Goal: Use online tool/utility: Utilize a website feature to perform a specific function

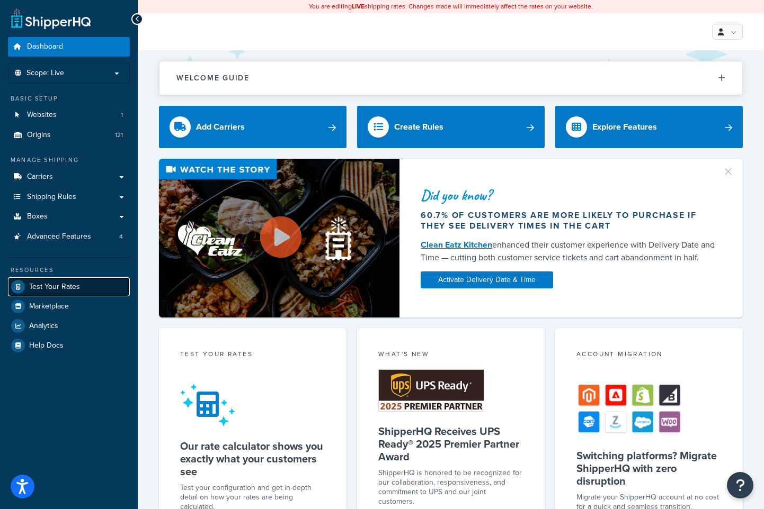
click at [64, 290] on span "Test Your Rates" at bounding box center [54, 287] width 51 height 9
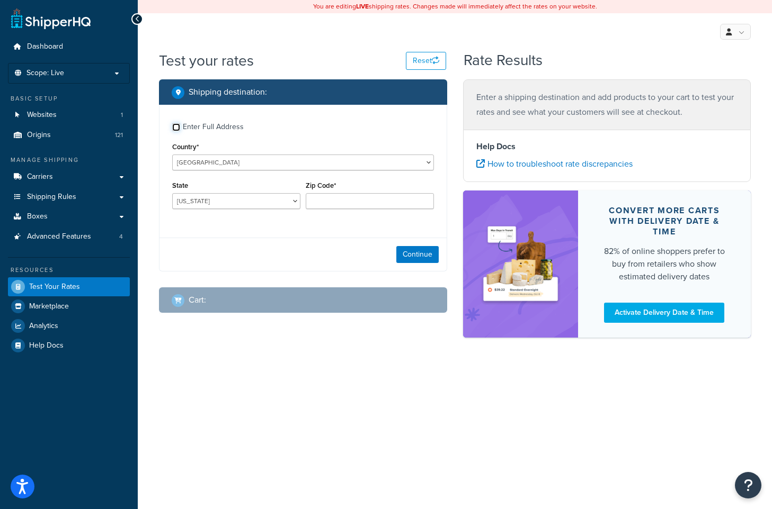
click at [178, 129] on input "Enter Full Address" at bounding box center [176, 127] width 8 height 8
checkbox input "true"
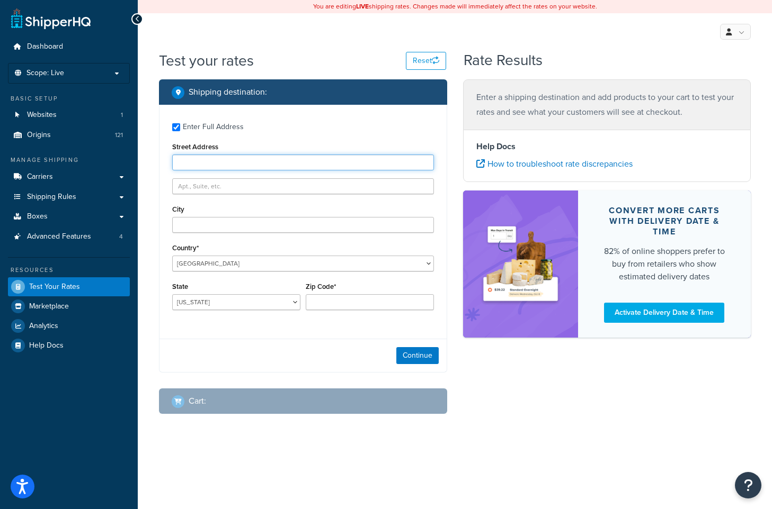
click at [239, 165] on input "Street Address" at bounding box center [303, 163] width 262 height 16
paste input "12923 [PERSON_NAME]"
type input "12923 [PERSON_NAME]"
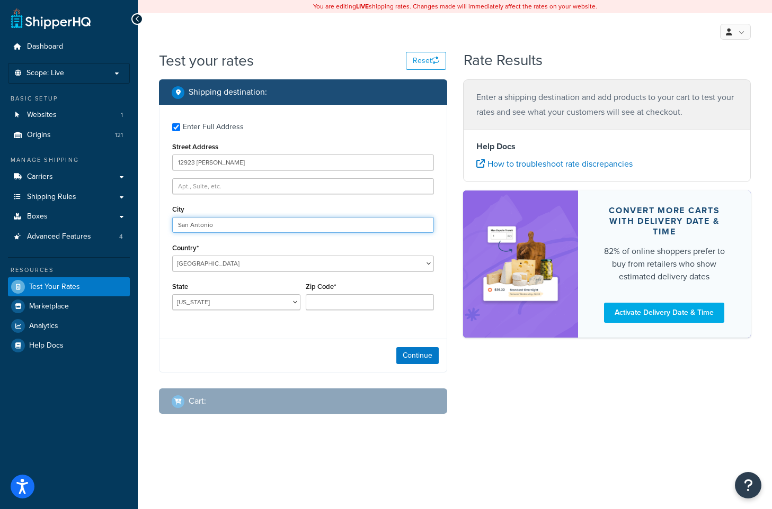
type input "San Antonio"
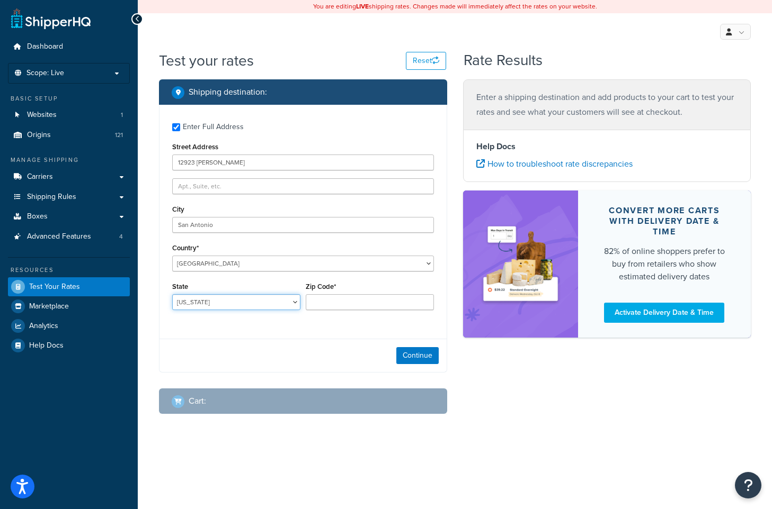
click at [245, 308] on select "[US_STATE] [US_STATE] [US_STATE] [US_STATE] [US_STATE] Armed Forces Americas Ar…" at bounding box center [236, 302] width 128 height 16
select select "[GEOGRAPHIC_DATA]"
click at [172, 295] on select "[US_STATE] [US_STATE] [US_STATE] [US_STATE] [US_STATE] Armed Forces Americas Ar…" at bounding box center [236, 302] width 128 height 16
click at [357, 302] on input "Zip Code*" at bounding box center [370, 302] width 128 height 16
type input "78253"
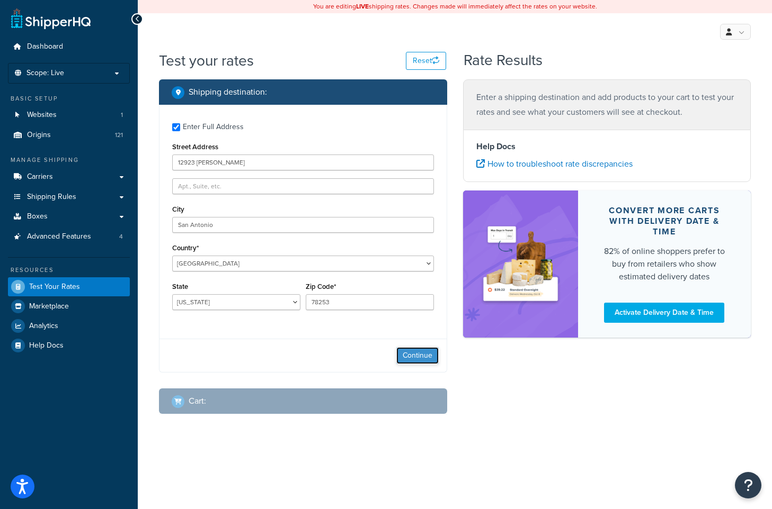
click at [414, 359] on button "Continue" at bounding box center [417, 355] width 42 height 17
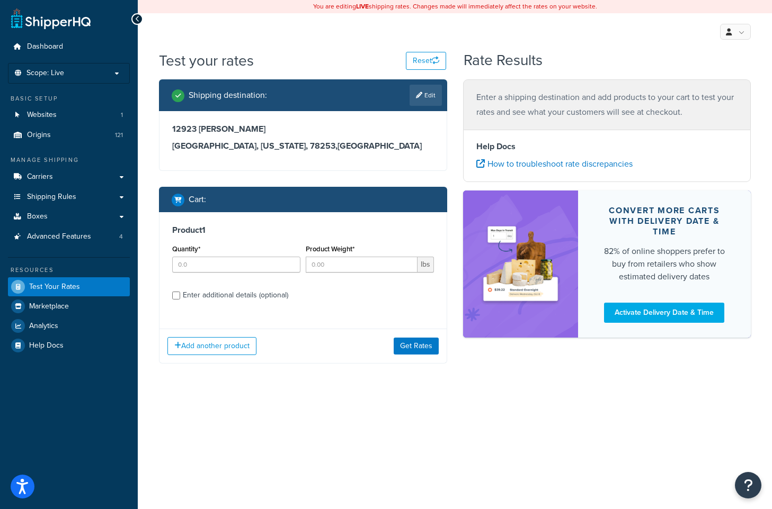
click at [174, 300] on div "Enter additional details (optional)" at bounding box center [303, 294] width 262 height 17
click at [178, 296] on input "Enter additional details (optional)" at bounding box center [176, 296] width 8 height 8
checkbox input "true"
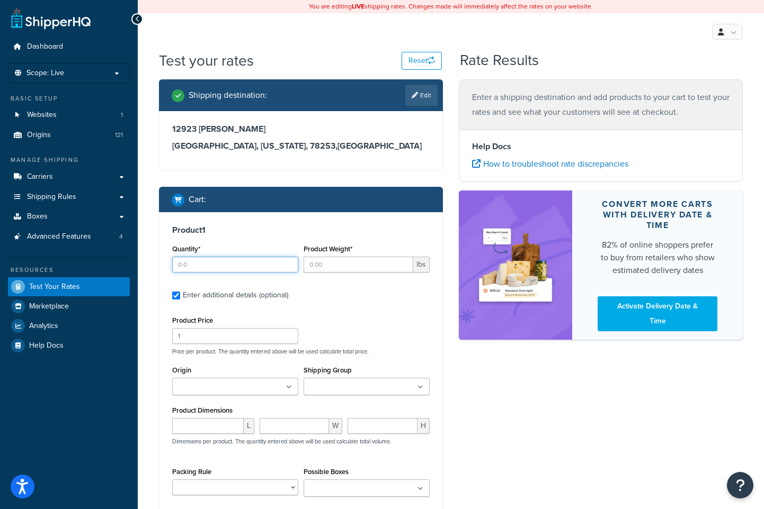
click at [233, 267] on input "Quantity*" at bounding box center [235, 265] width 126 height 16
type input "1"
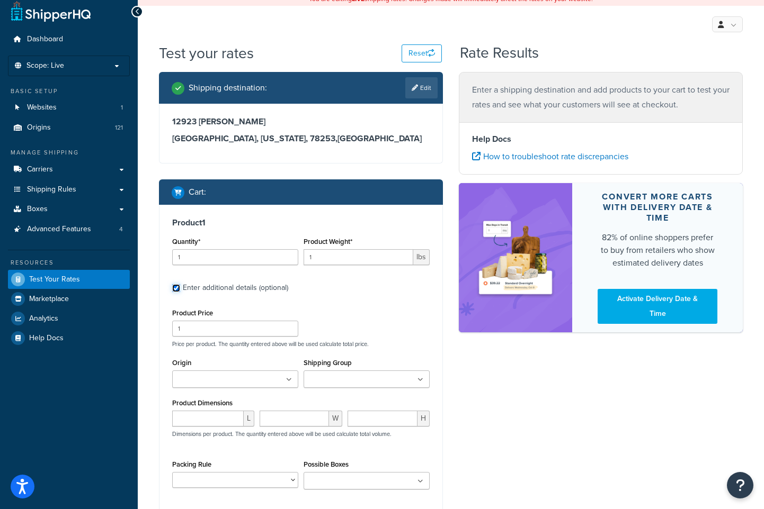
scroll to position [17, 0]
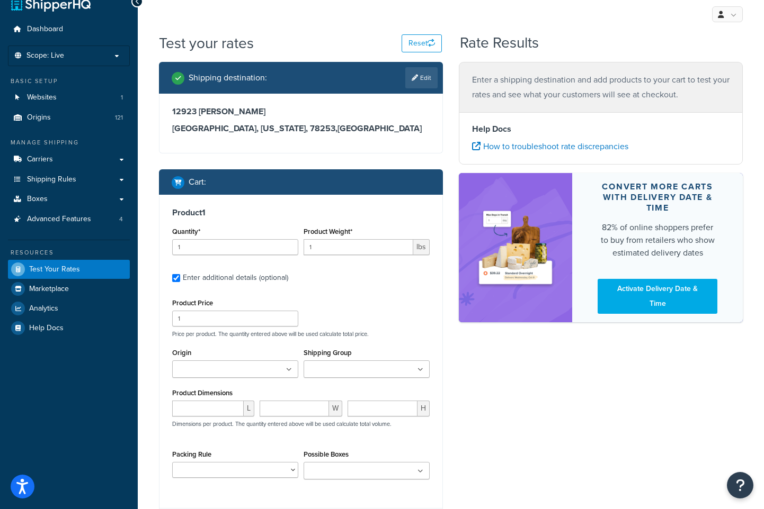
drag, startPoint x: 239, startPoint y: 379, endPoint x: 237, endPoint y: 373, distance: 6.0
click at [239, 379] on div "Origin 3M 4Over Ad N Art ADS Media Group Aero Phoenix Alphabroder Alpi Internat…" at bounding box center [234, 366] width 131 height 40
click at [237, 373] on input "Origin" at bounding box center [222, 370] width 94 height 12
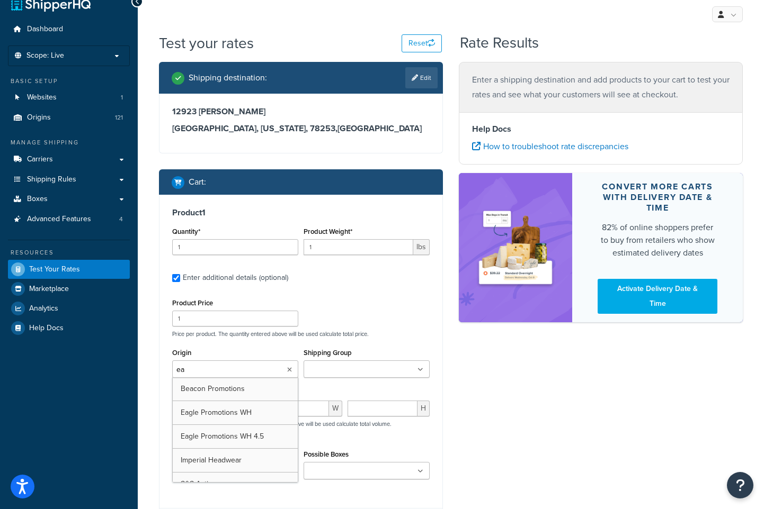
type input "eag"
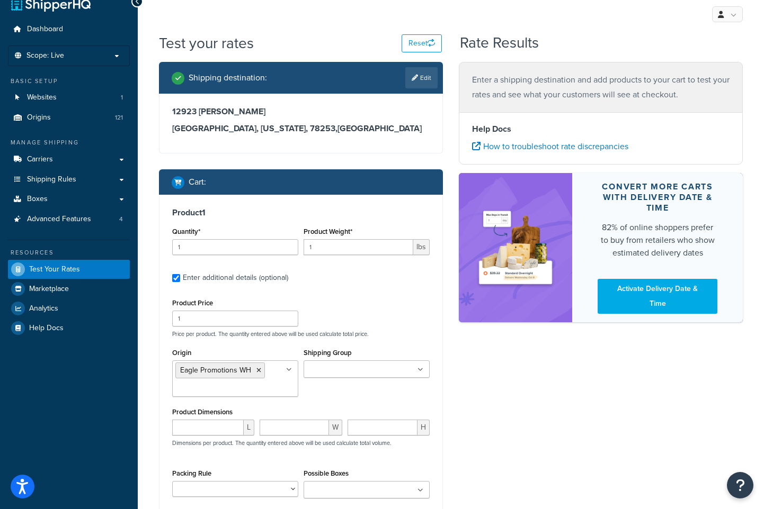
click at [362, 315] on div "Product Price 1 Price per product. The quantity entered above will be used calc…" at bounding box center [300, 317] width 263 height 42
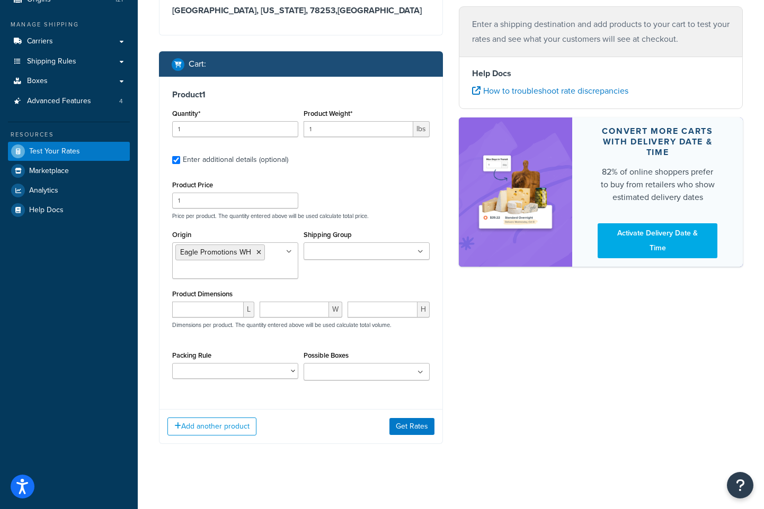
scroll to position [140, 0]
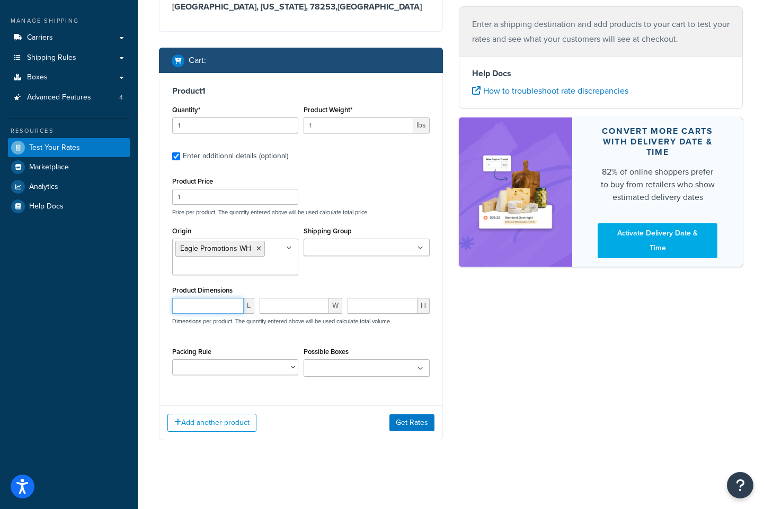
click at [199, 308] on input "number" at bounding box center [207, 306] width 71 height 16
type input "12"
click at [406, 421] on button "Get Rates" at bounding box center [411, 423] width 45 height 17
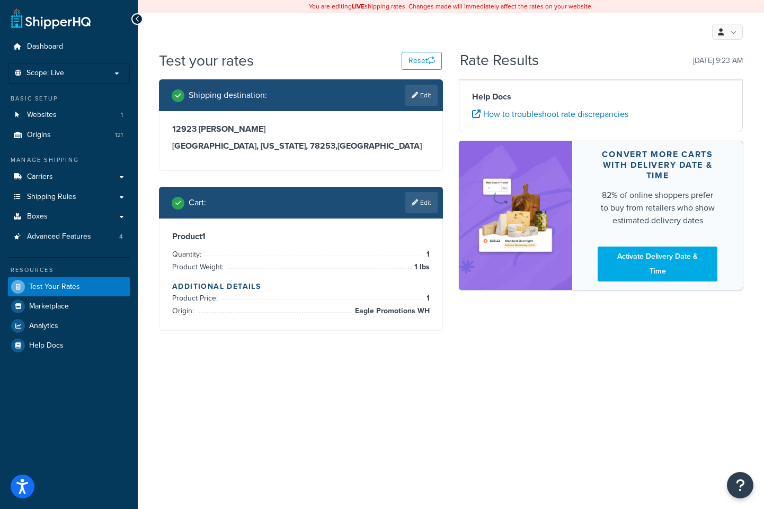
scroll to position [0, 0]
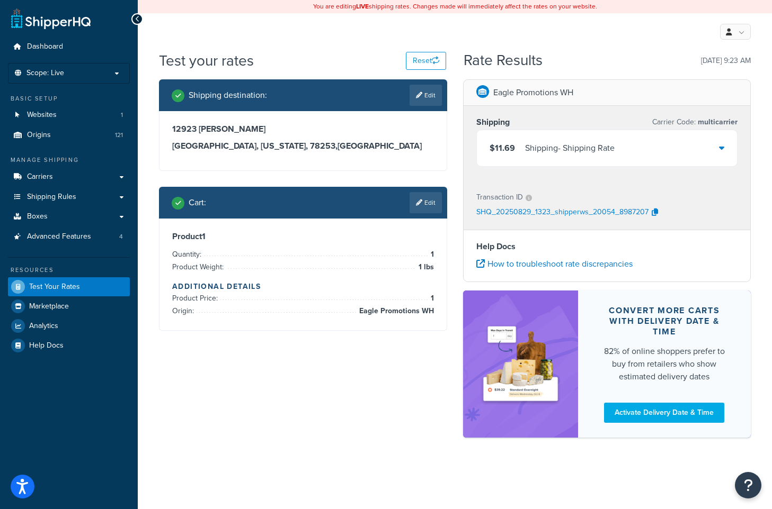
click at [723, 146] on icon at bounding box center [721, 148] width 5 height 8
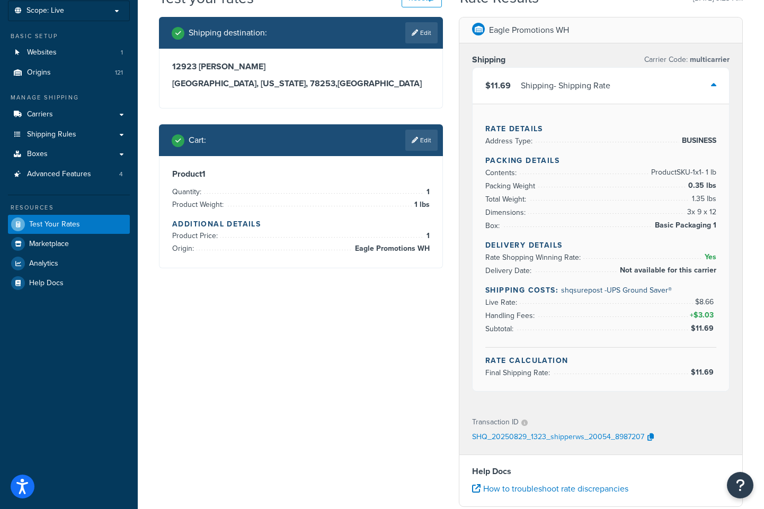
scroll to position [63, 0]
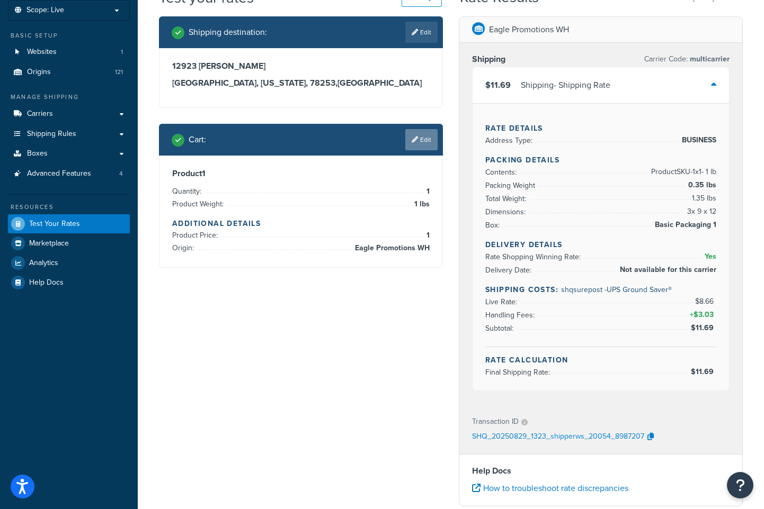
click at [426, 140] on link "Edit" at bounding box center [421, 139] width 32 height 21
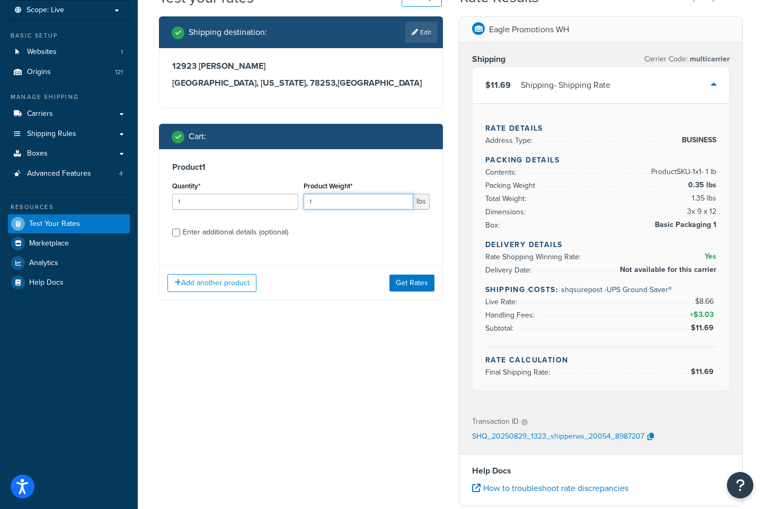
click at [353, 203] on input "1" at bounding box center [358, 202] width 110 height 16
type input "4.3"
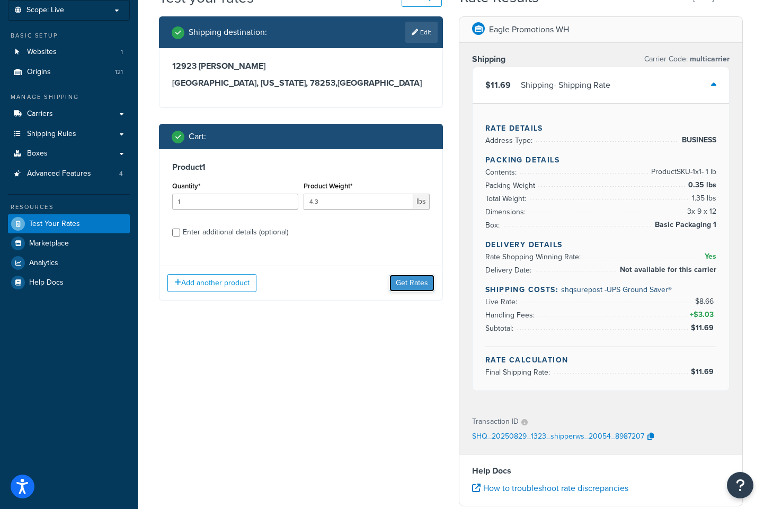
click at [402, 284] on button "Get Rates" at bounding box center [411, 283] width 45 height 17
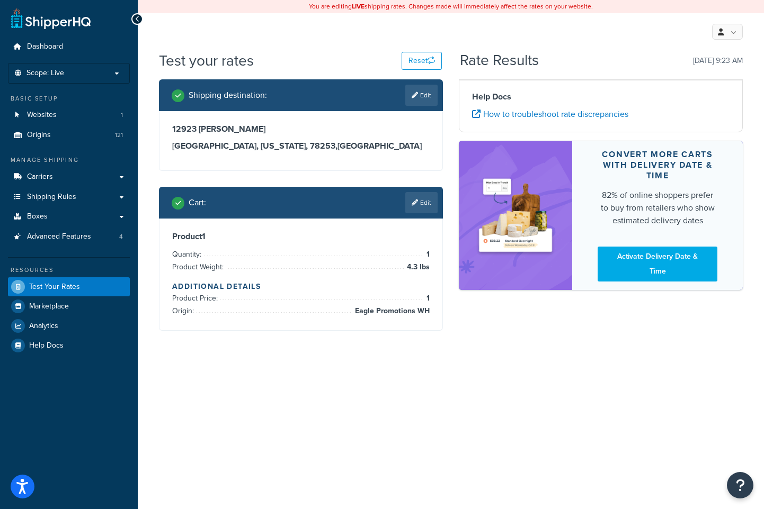
scroll to position [0, 0]
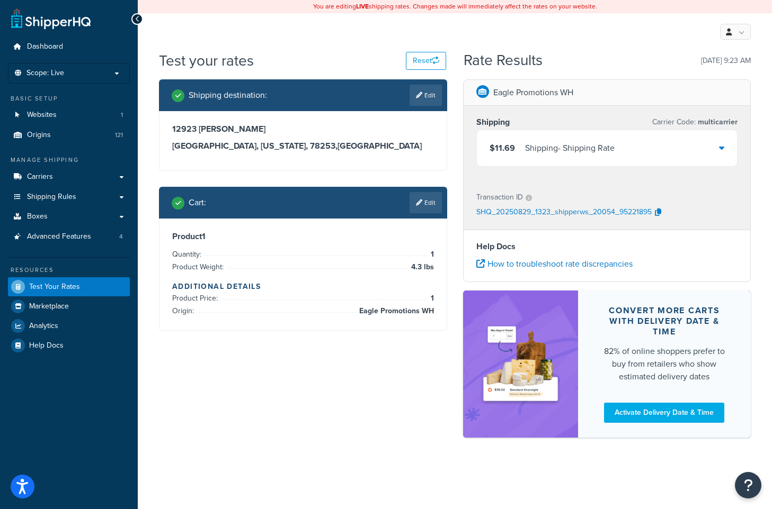
click at [710, 142] on div "$11.69 Shipping - Shipping Rate" at bounding box center [607, 148] width 261 height 36
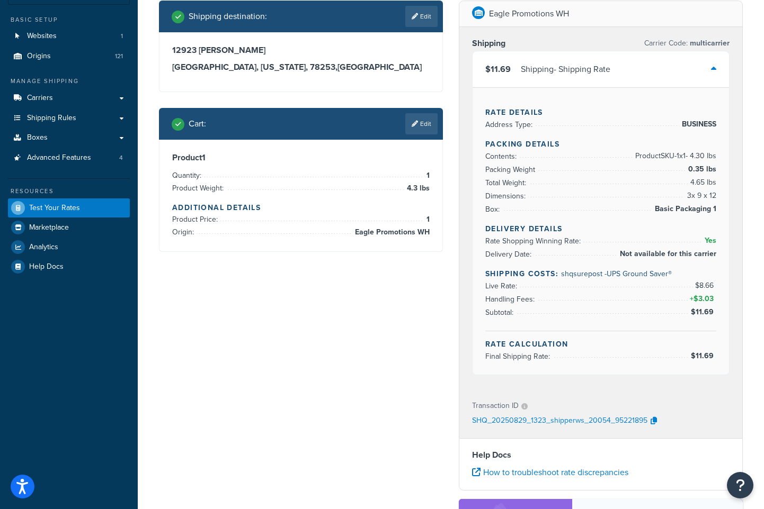
scroll to position [77, 0]
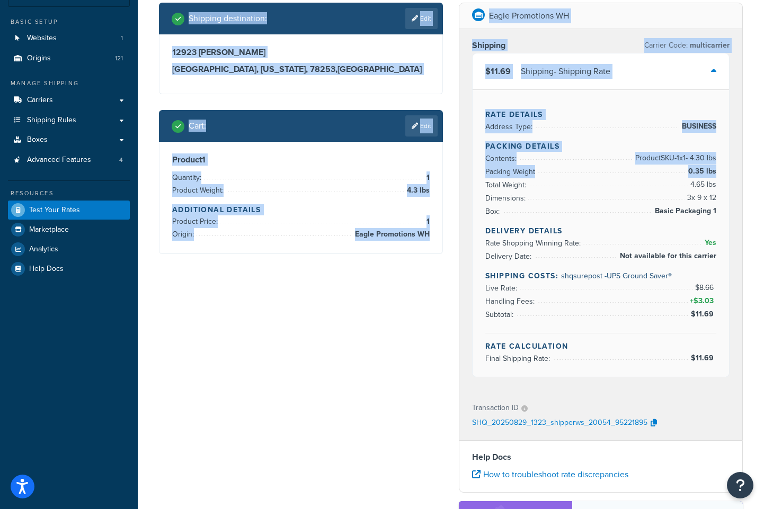
drag, startPoint x: 154, startPoint y: 3, endPoint x: 379, endPoint y: 153, distance: 270.7
click at [464, 181] on div "Shipping destination : Edit [STREET_ADDRESS][PERSON_NAME][US_STATE] Cart : Edit…" at bounding box center [451, 332] width 600 height 659
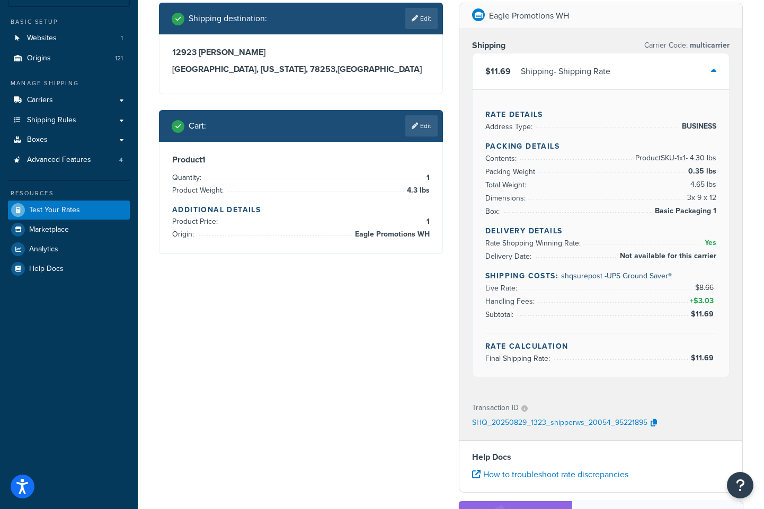
click at [312, 323] on div "Shipping destination : Edit [STREET_ADDRESS][PERSON_NAME][US_STATE] Cart : Edit…" at bounding box center [451, 332] width 600 height 659
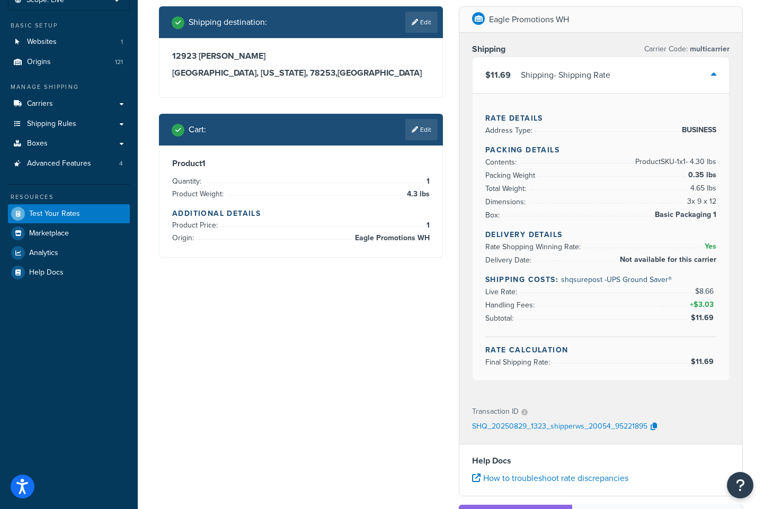
scroll to position [73, 0]
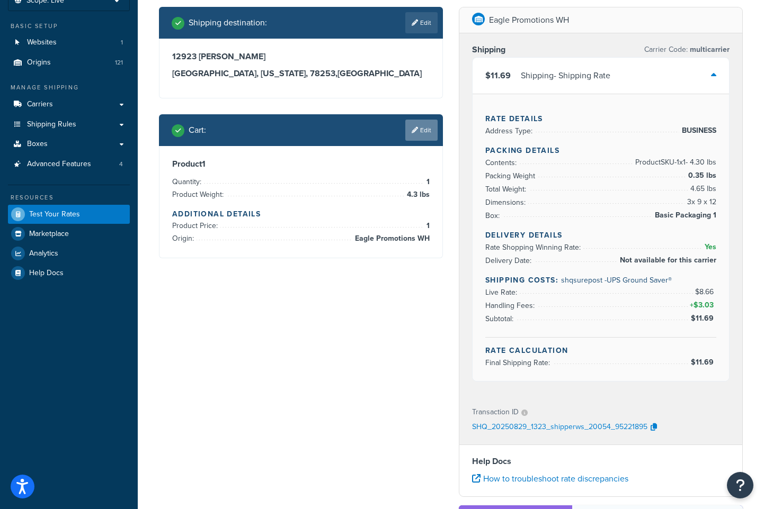
click at [421, 137] on link "Edit" at bounding box center [421, 130] width 32 height 21
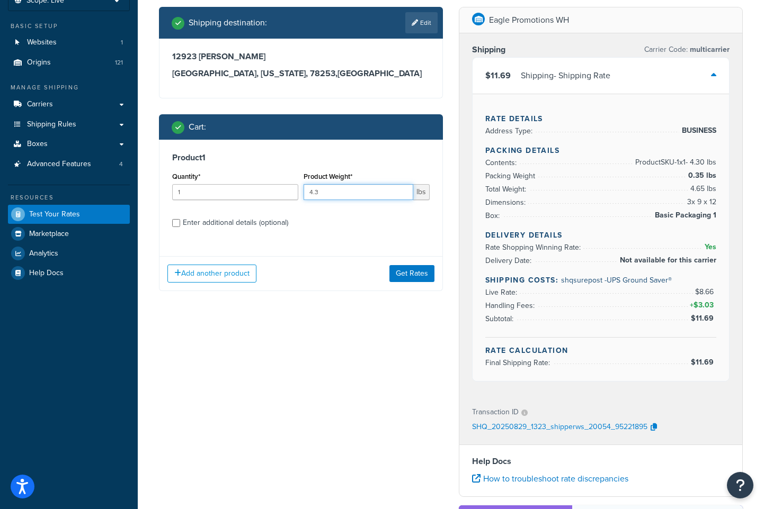
click at [369, 195] on input "4.3" at bounding box center [358, 192] width 110 height 16
type input "10"
click at [415, 274] on button "Get Rates" at bounding box center [411, 273] width 45 height 17
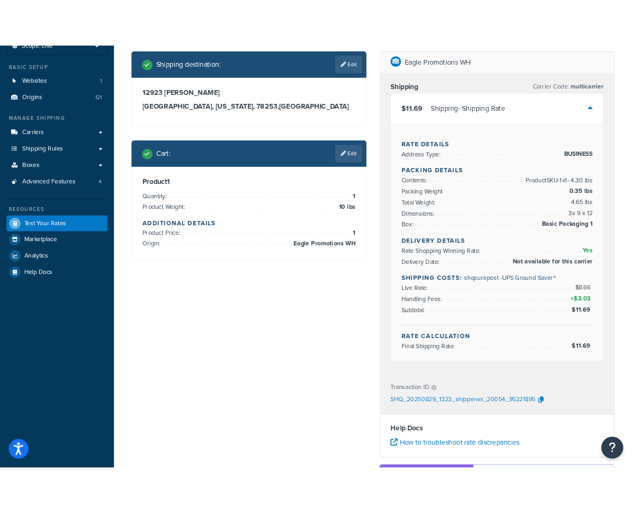
scroll to position [0, 0]
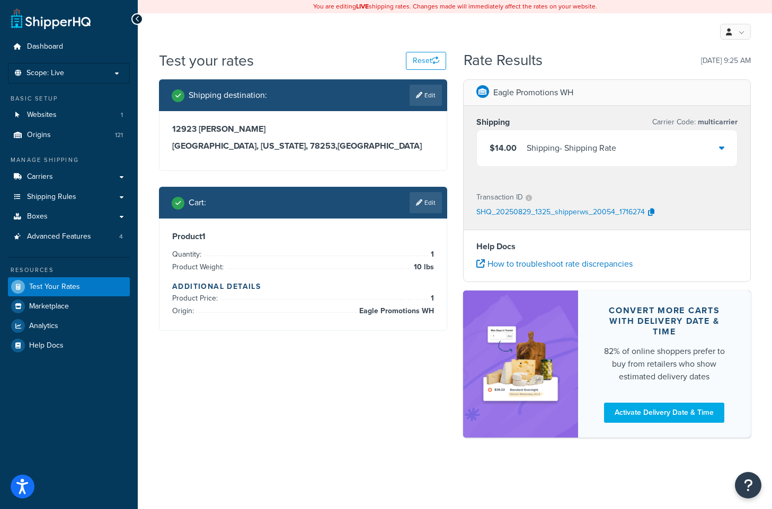
click at [658, 145] on div "$14.00 Shipping - Shipping Rate" at bounding box center [607, 148] width 261 height 36
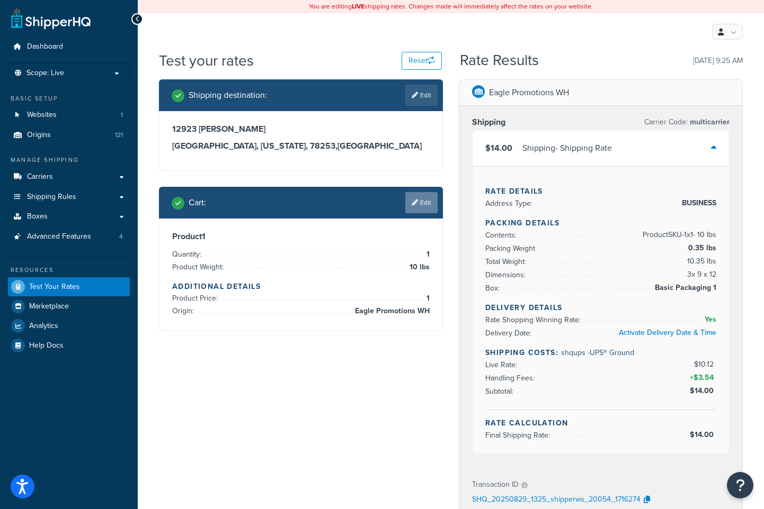
click at [408, 204] on link "Edit" at bounding box center [421, 202] width 32 height 21
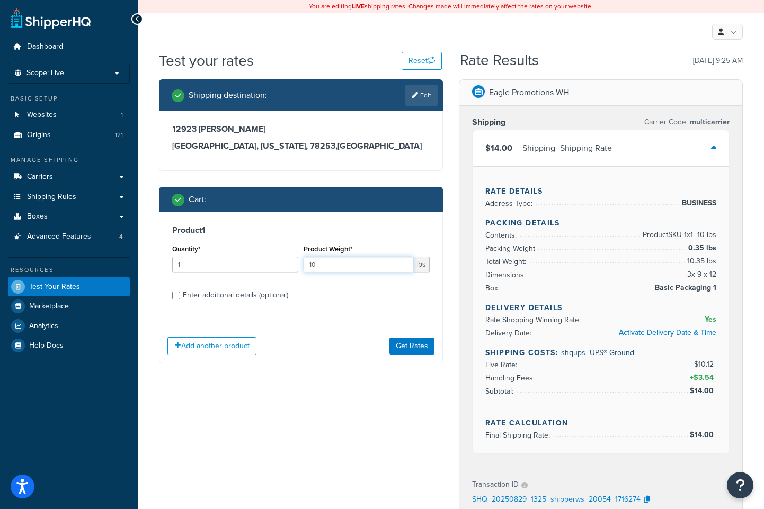
drag, startPoint x: 340, startPoint y: 262, endPoint x: 240, endPoint y: 262, distance: 100.1
click at [240, 262] on div "Quantity* 1 Product Weight* 10 lbs" at bounding box center [300, 261] width 263 height 39
type input "8"
click at [400, 343] on button "Get Rates" at bounding box center [411, 346] width 45 height 17
